Goal: Leave review/rating: Share an evaluation or opinion about a product, service, or content

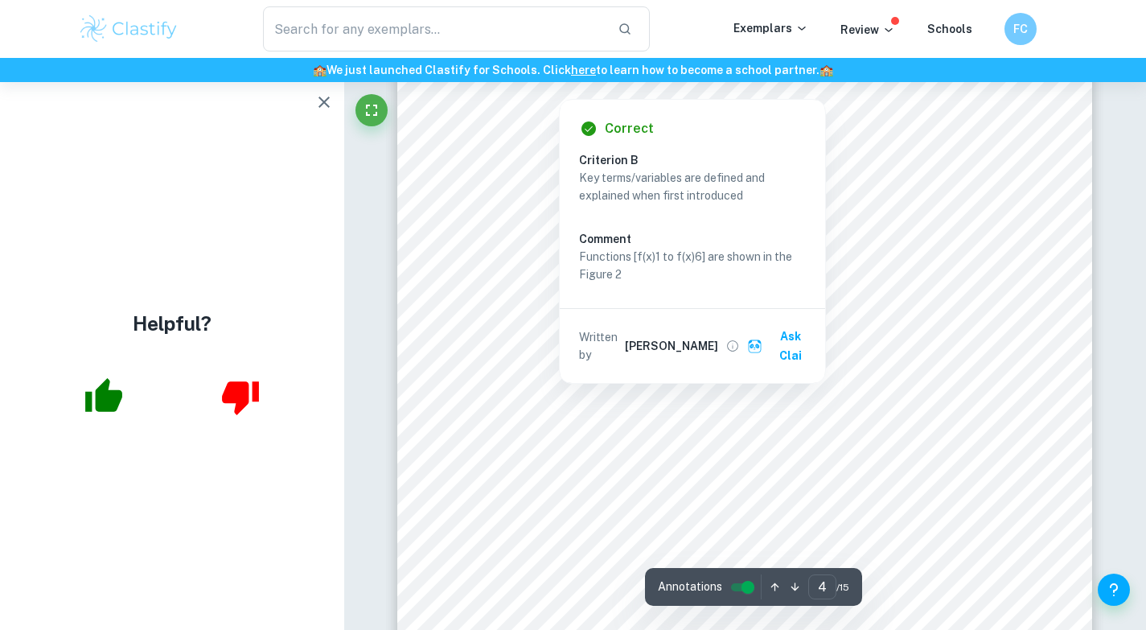
scroll to position [3168, 0]
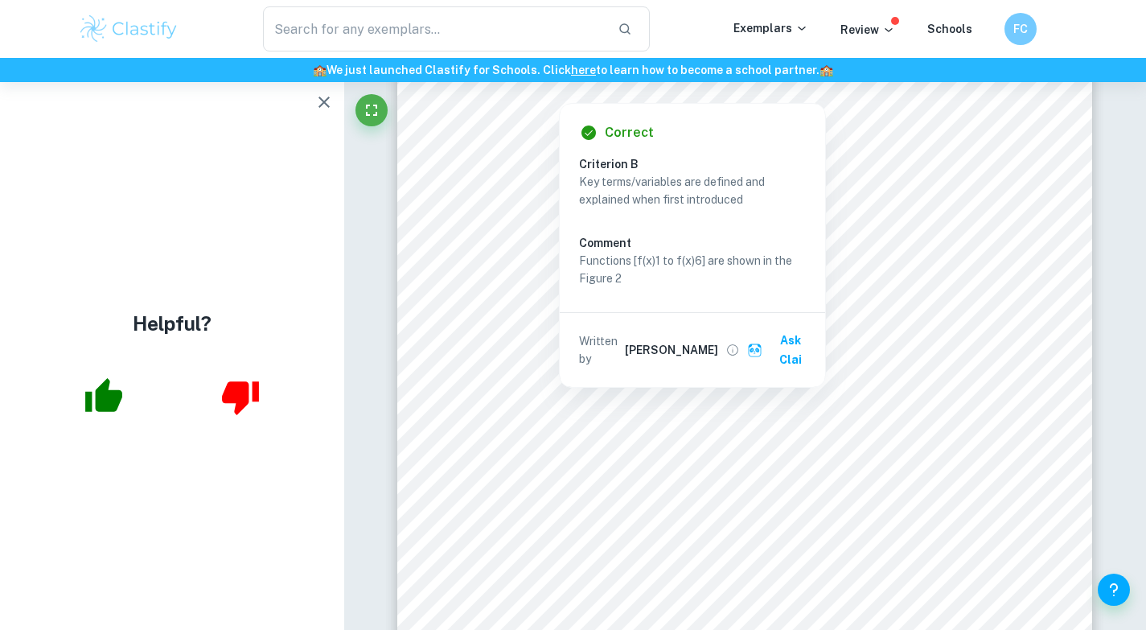
click at [464, 185] on div "4 The coordinates for each point as well as the functions to which they belong …" at bounding box center [744, 508] width 695 height 984
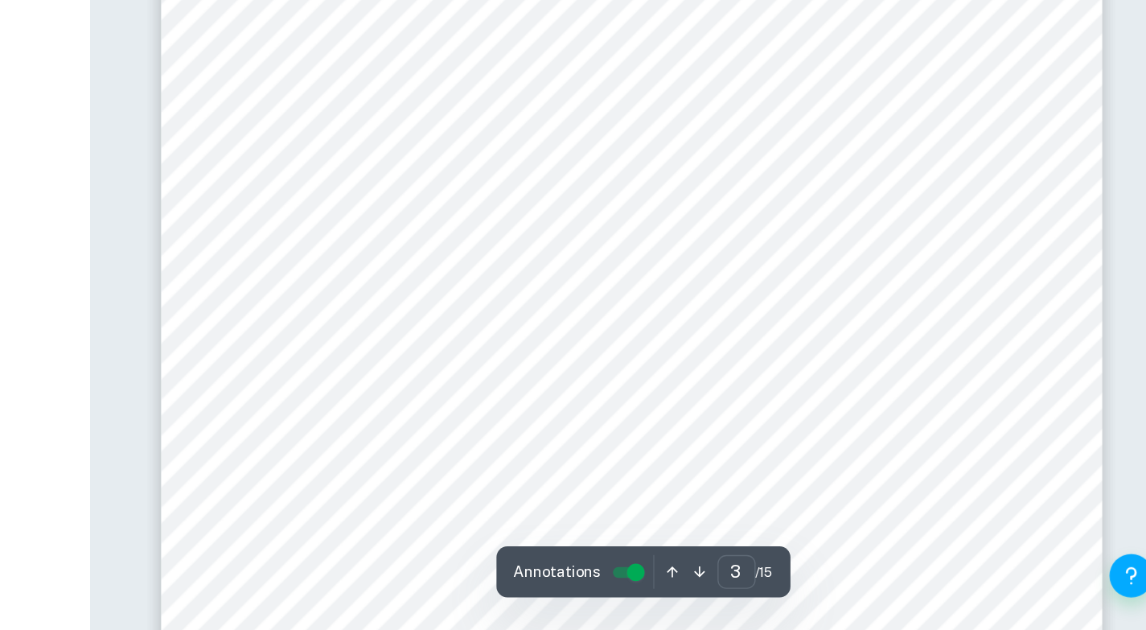
scroll to position [2438, 0]
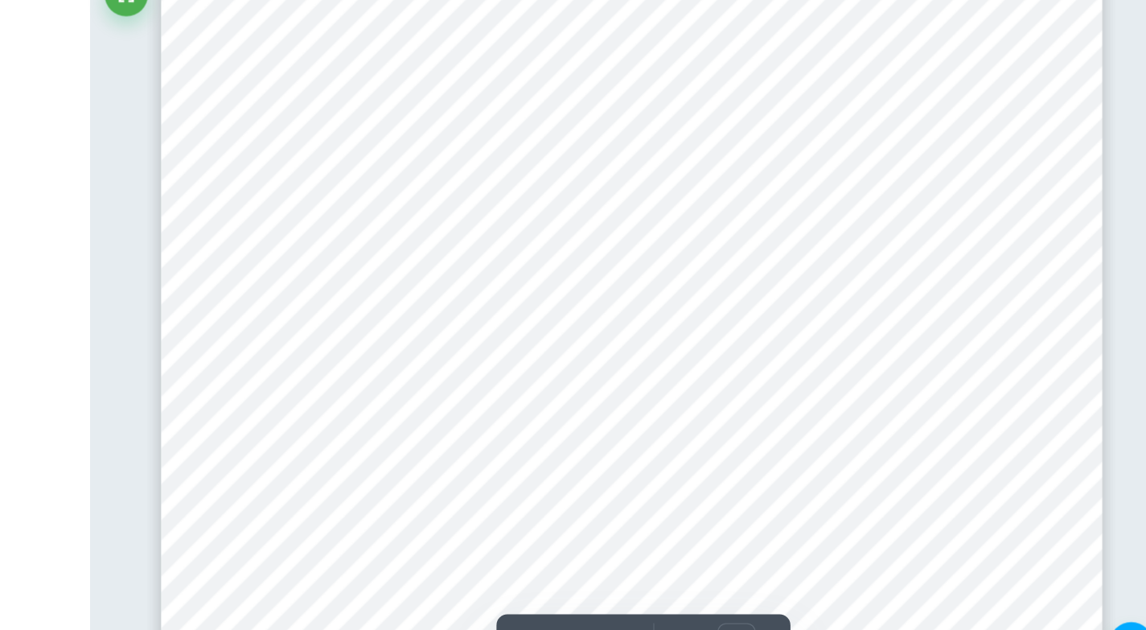
click at [523, 245] on div "3 In the Figure 2 below it can be seen how I expect the functions to look: Afte…" at bounding box center [744, 247] width 695 height 984
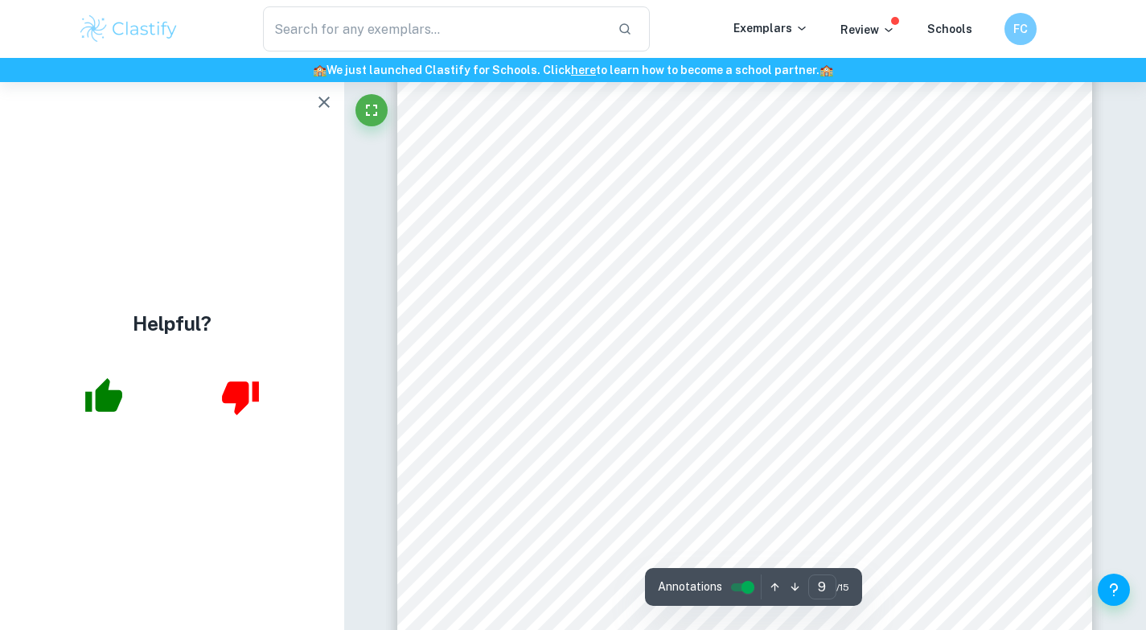
scroll to position [8351, 0]
click at [320, 104] on icon "button" at bounding box center [324, 102] width 11 height 11
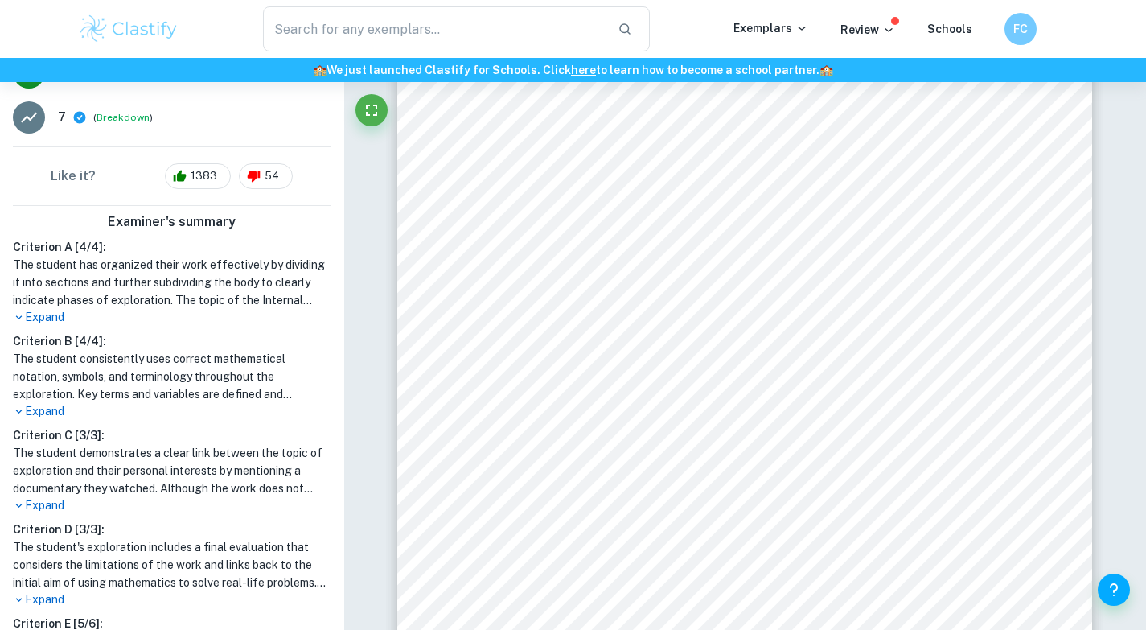
scroll to position [343, 0]
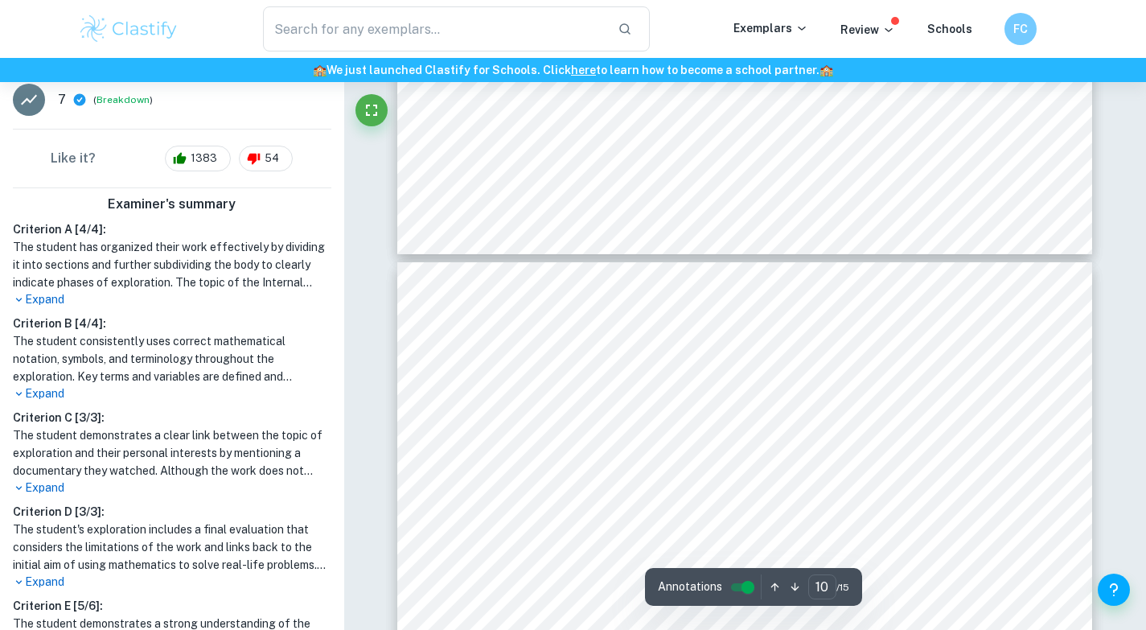
type input "9"
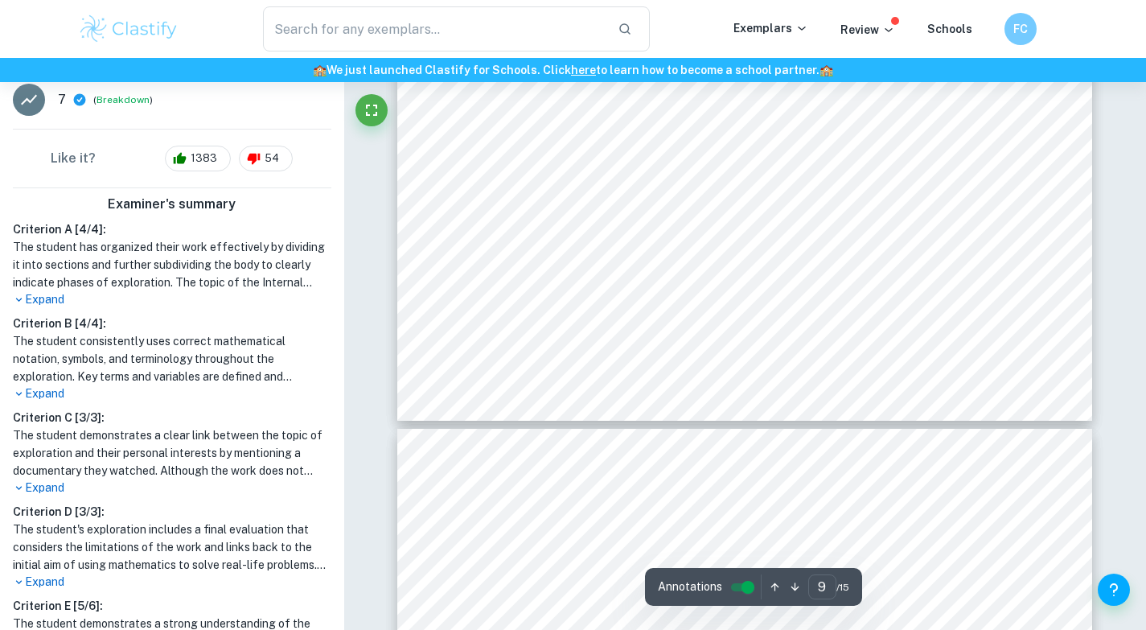
scroll to position [8706, 0]
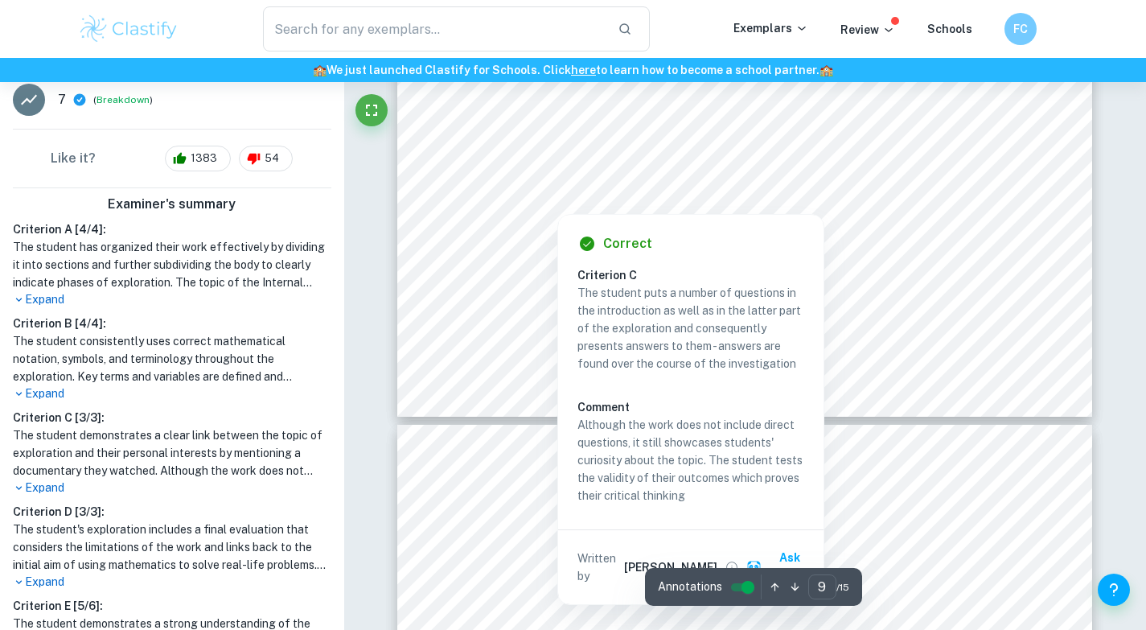
click at [734, 177] on div at bounding box center [745, 182] width 611 height 23
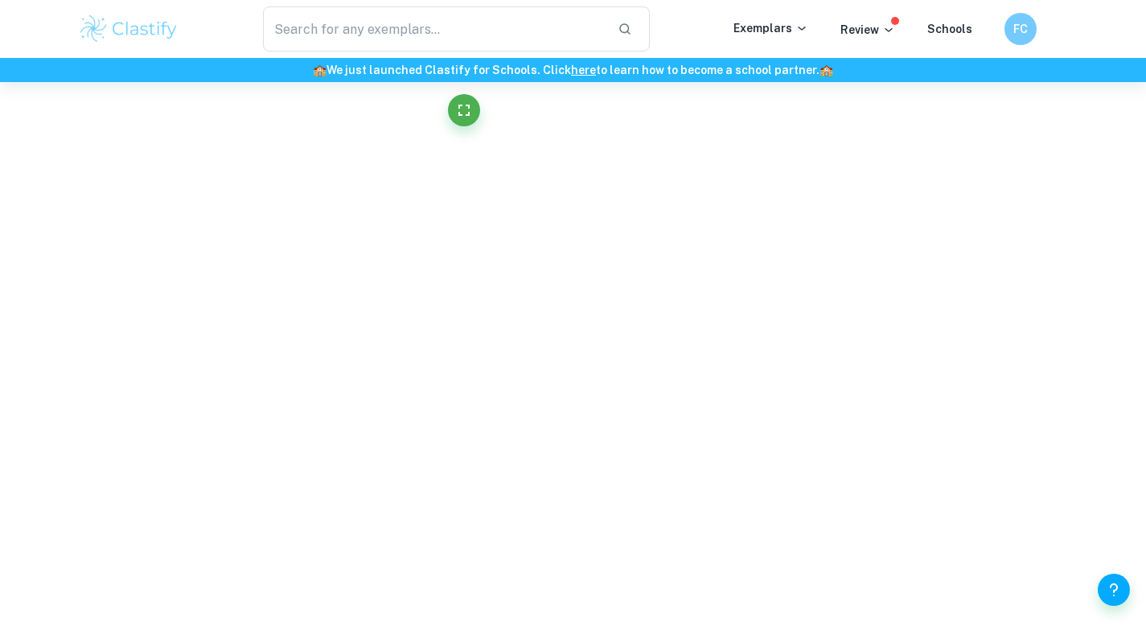
scroll to position [2684, 0]
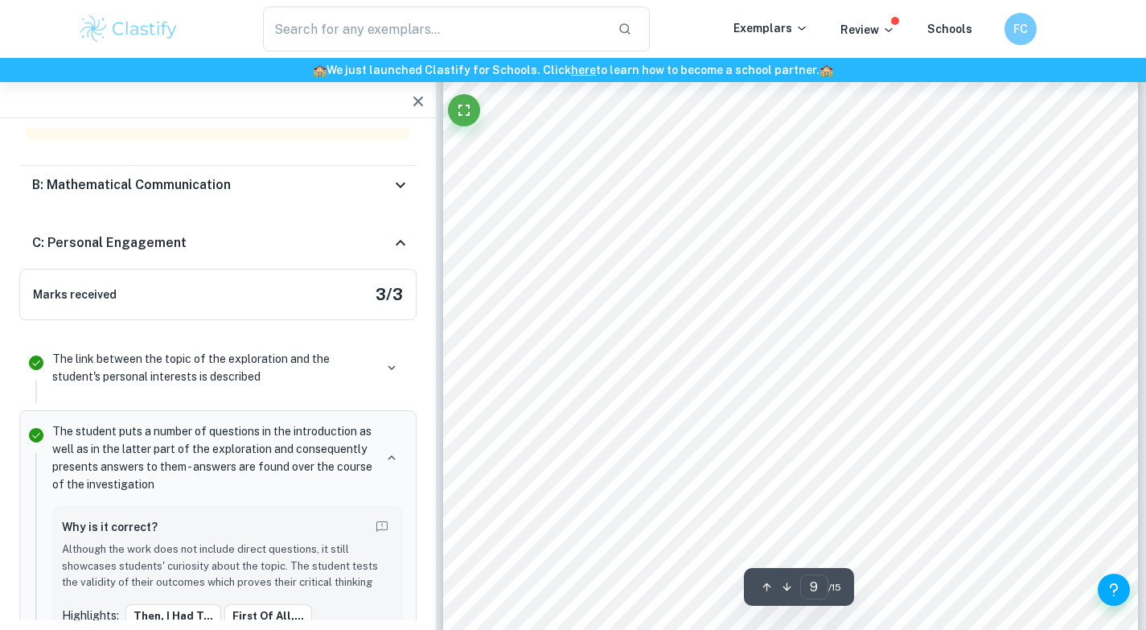
click at [413, 100] on icon "button" at bounding box center [418, 101] width 19 height 19
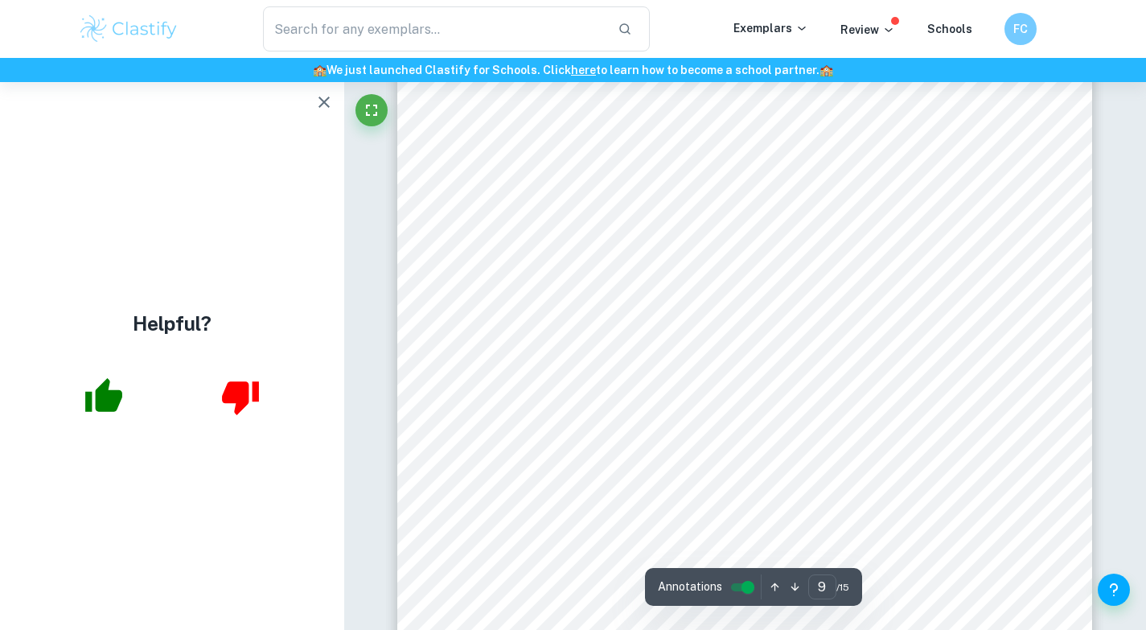
scroll to position [8150, 0]
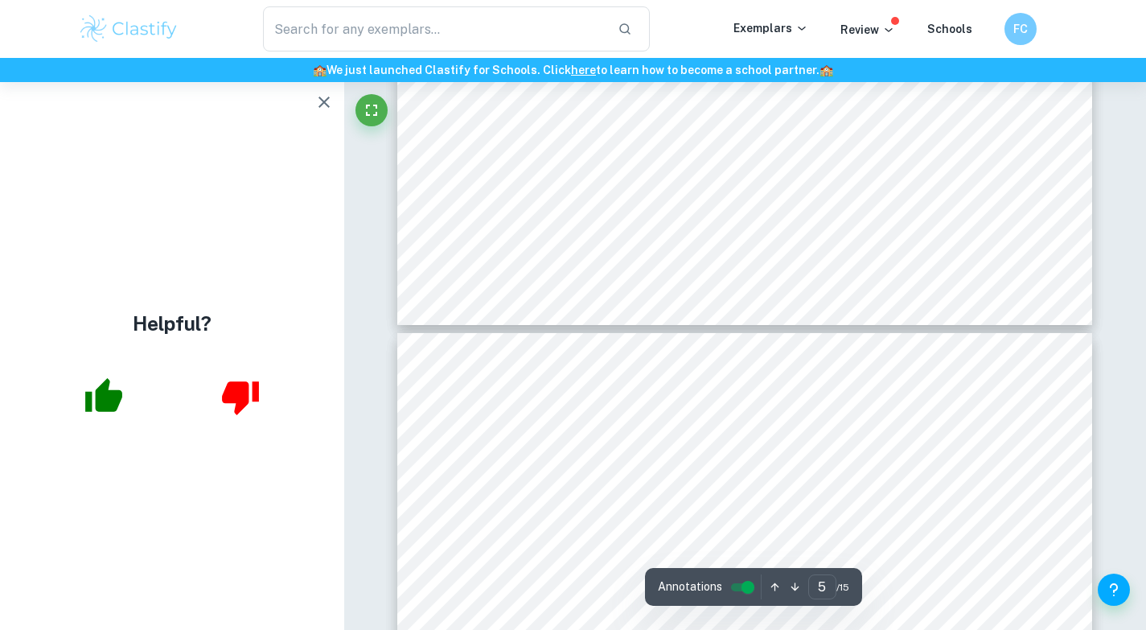
type input "4"
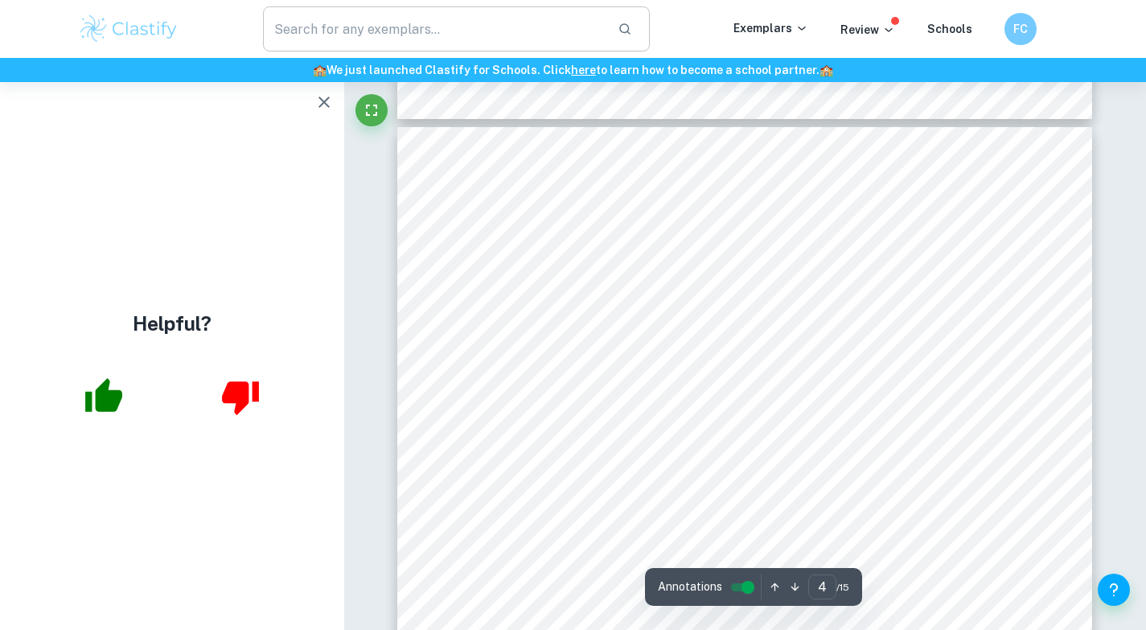
scroll to position [2945, 0]
